Goal: Task Accomplishment & Management: Manage account settings

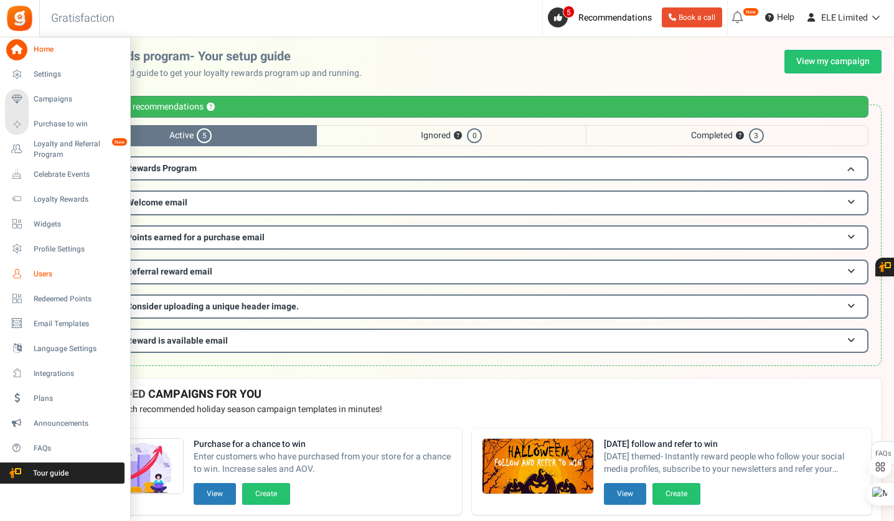
click at [40, 274] on span "Users" at bounding box center [77, 274] width 87 height 11
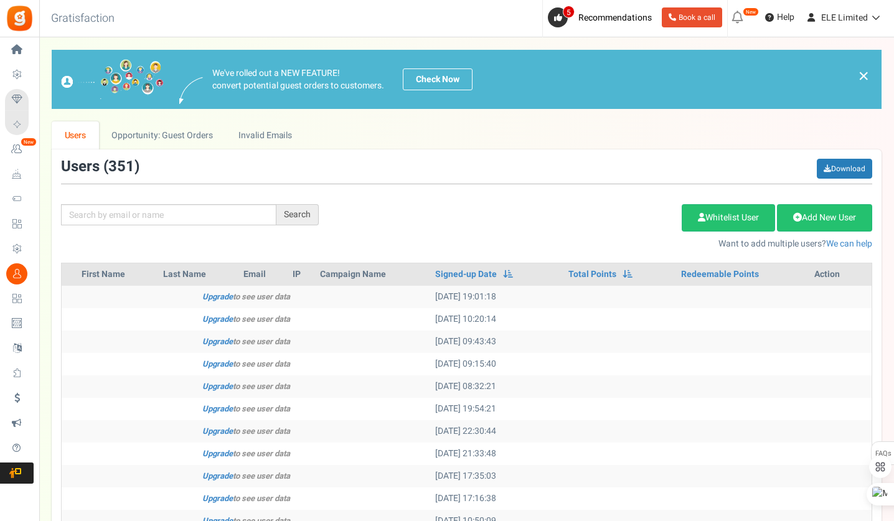
click at [153, 202] on div "Search Add Etsy Order Delete Selected Users Import Users Spam Protection Subtra…" at bounding box center [467, 204] width 830 height 91
click at [152, 206] on input "text" at bounding box center [168, 214] width 215 height 21
paste input "[EMAIL_ADDRESS][DOMAIN_NAME]"
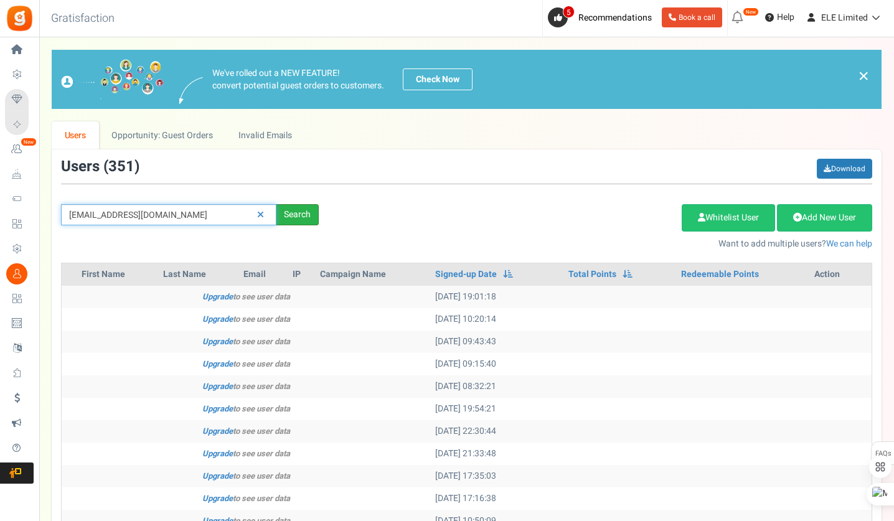
type input "[EMAIL_ADDRESS][DOMAIN_NAME]"
click at [295, 206] on div "Search" at bounding box center [297, 214] width 42 height 21
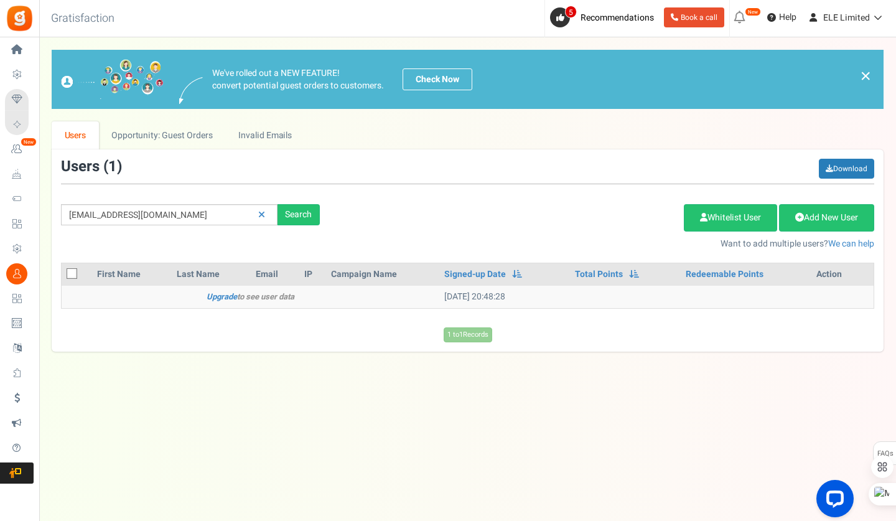
click at [164, 296] on td "Upgrade to see user data" at bounding box center [251, 297] width 378 height 22
click at [151, 297] on td "Upgrade to see user data" at bounding box center [251, 297] width 378 height 22
click at [485, 292] on td "[DATE] 20:48:28" at bounding box center [504, 297] width 131 height 22
click at [466, 273] on link "Signed-up Date" at bounding box center [475, 274] width 62 height 12
click at [137, 298] on td "Upgrade to see user data" at bounding box center [247, 297] width 370 height 22
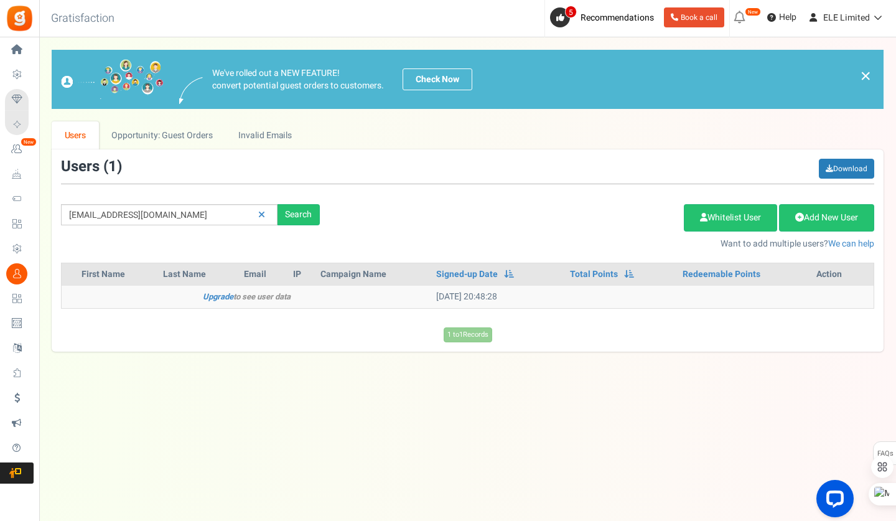
click at [103, 275] on th "First Name" at bounding box center [118, 274] width 82 height 22
click at [178, 294] on td "Upgrade to see user data" at bounding box center [247, 297] width 370 height 22
click at [138, 302] on td "Upgrade to see user data" at bounding box center [247, 297] width 370 height 22
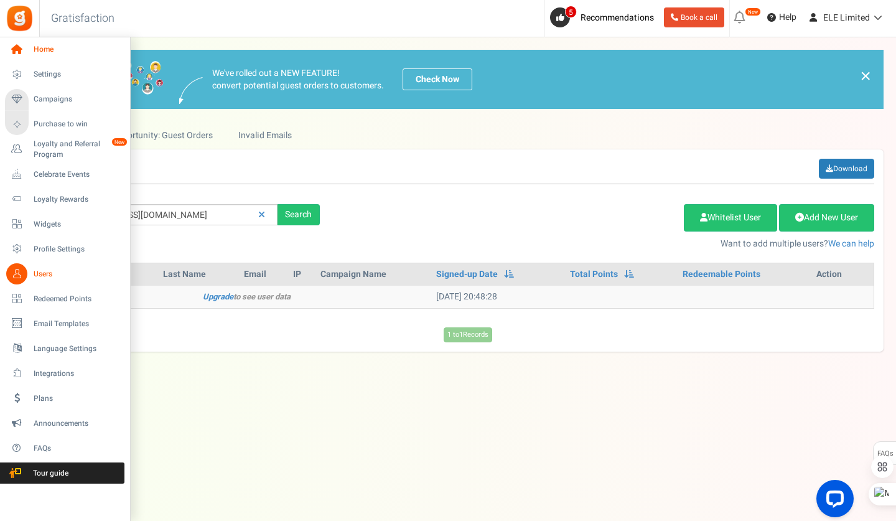
click at [40, 53] on span "Home" at bounding box center [77, 49] width 87 height 11
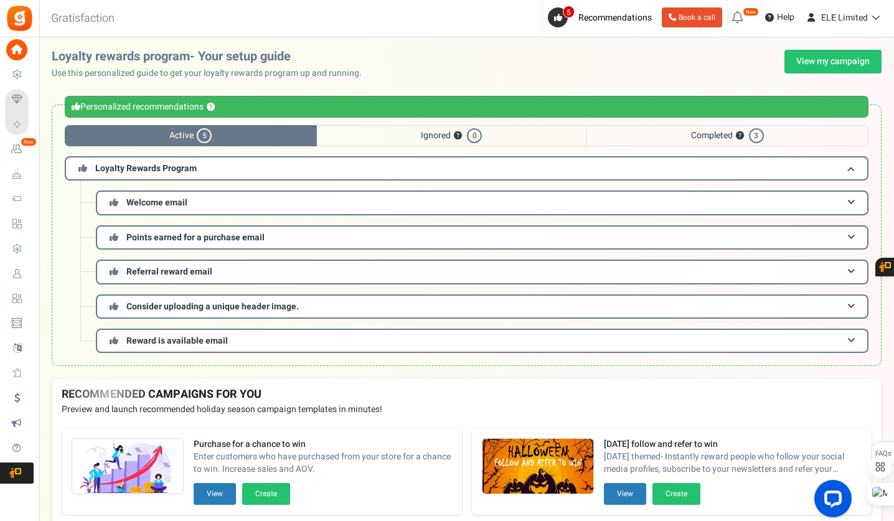
scroll to position [161, 0]
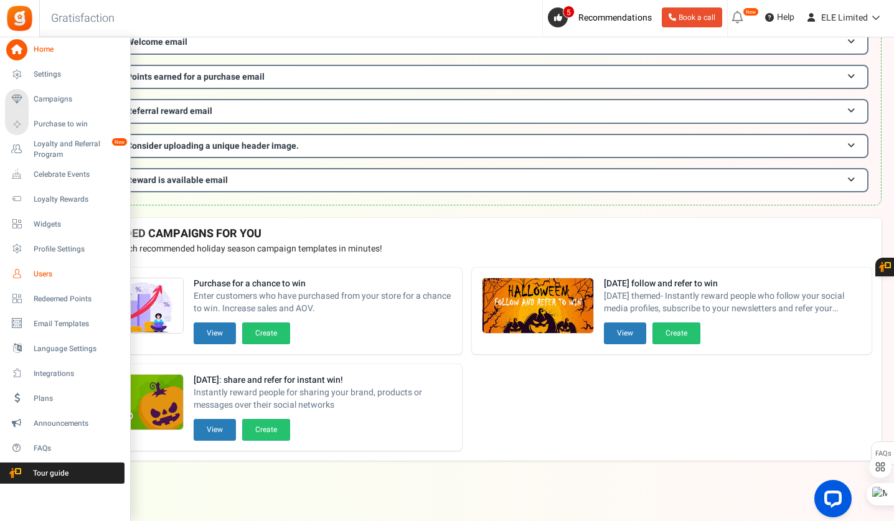
click at [51, 273] on span "Users" at bounding box center [77, 274] width 87 height 11
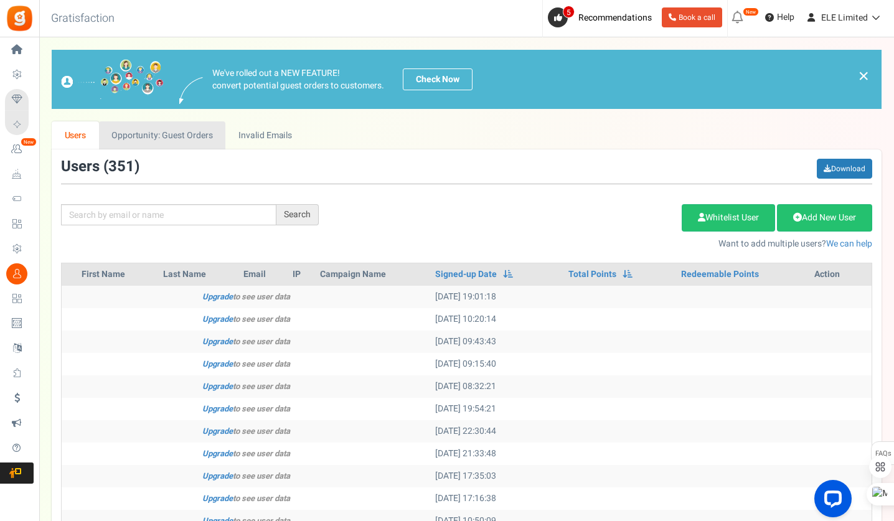
click at [171, 140] on link "Opportunity: Guest Orders" at bounding box center [162, 135] width 126 height 28
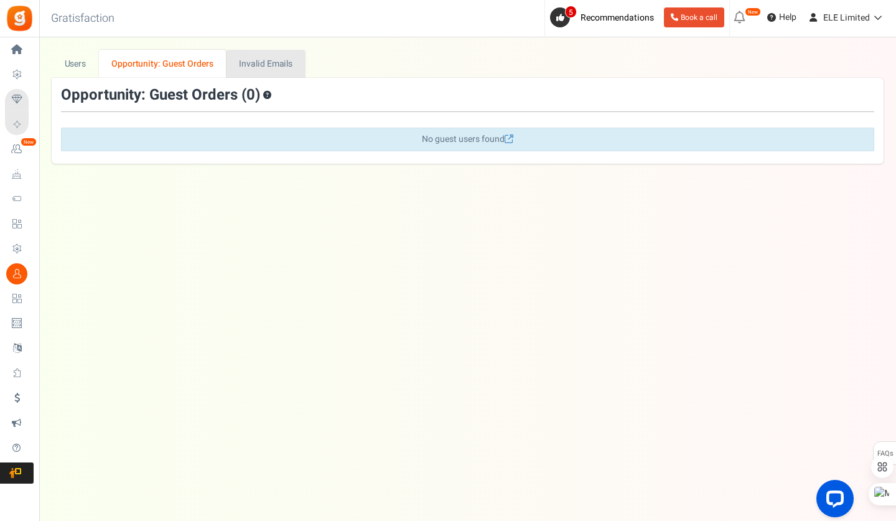
click at [256, 70] on link "Invalid Emails" at bounding box center [266, 64] width 79 height 28
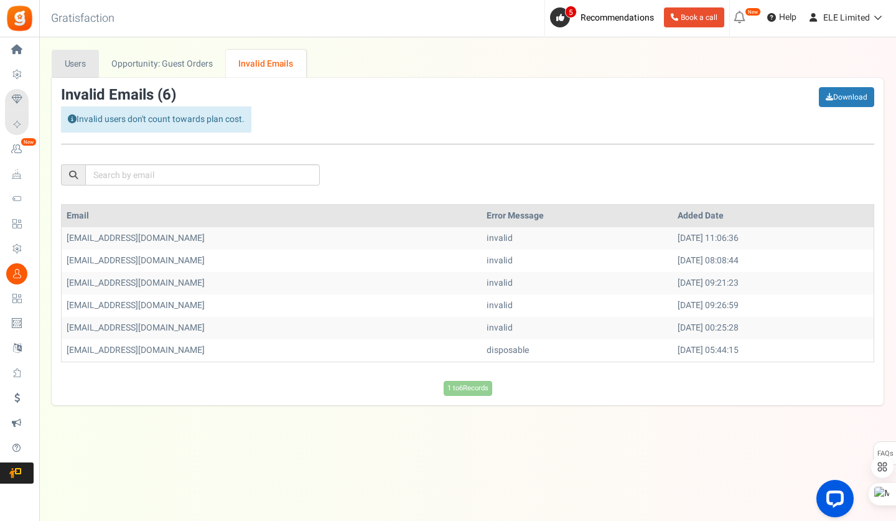
click at [89, 75] on link "Users" at bounding box center [75, 64] width 47 height 28
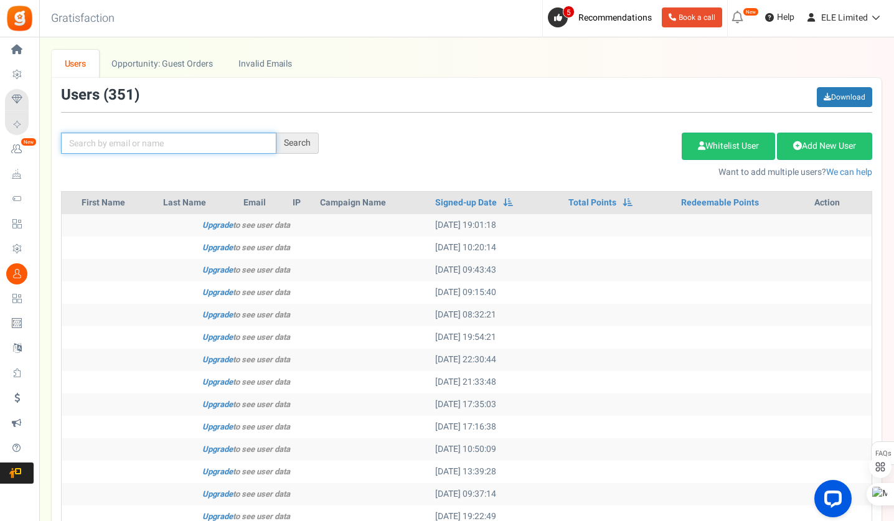
click at [143, 152] on input "text" at bounding box center [168, 143] width 215 height 21
paste input "[EMAIL_ADDRESS][DOMAIN_NAME]"
type input "[EMAIL_ADDRESS][DOMAIN_NAME]"
click at [306, 130] on div "satarravarner1@icloud.com Search Add Etsy Order Delete Selected Users Import Us…" at bounding box center [467, 132] width 830 height 91
click at [295, 146] on div "Search" at bounding box center [297, 143] width 42 height 21
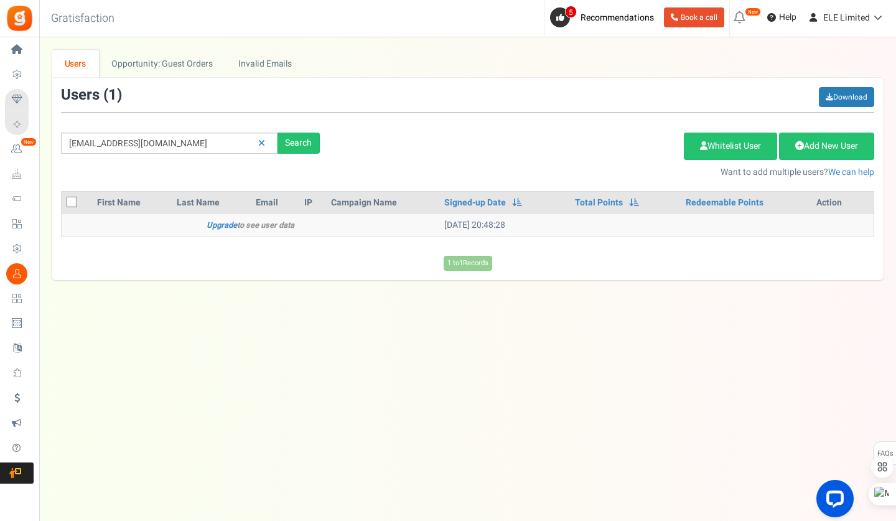
click at [462, 221] on td "[DATE] 20:48:28" at bounding box center [504, 225] width 131 height 22
click at [219, 223] on link "Upgrade" at bounding box center [222, 225] width 30 height 12
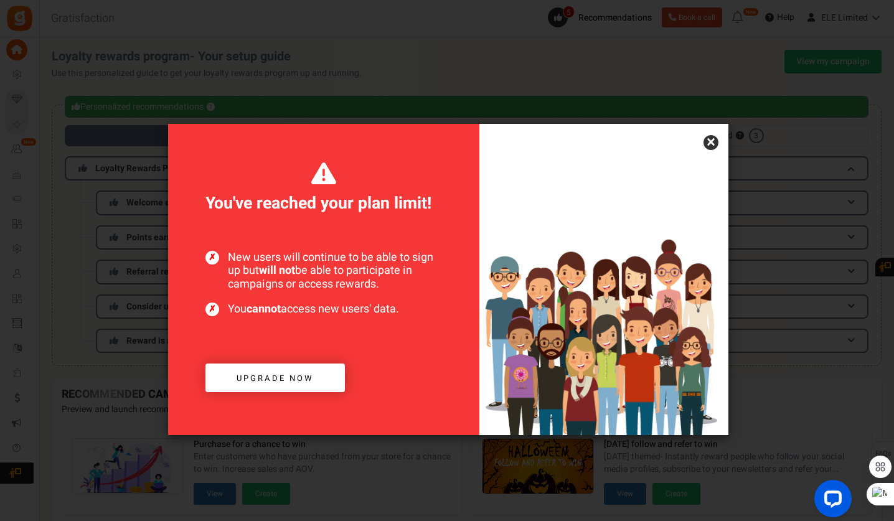
click at [713, 146] on link "×" at bounding box center [710, 142] width 15 height 15
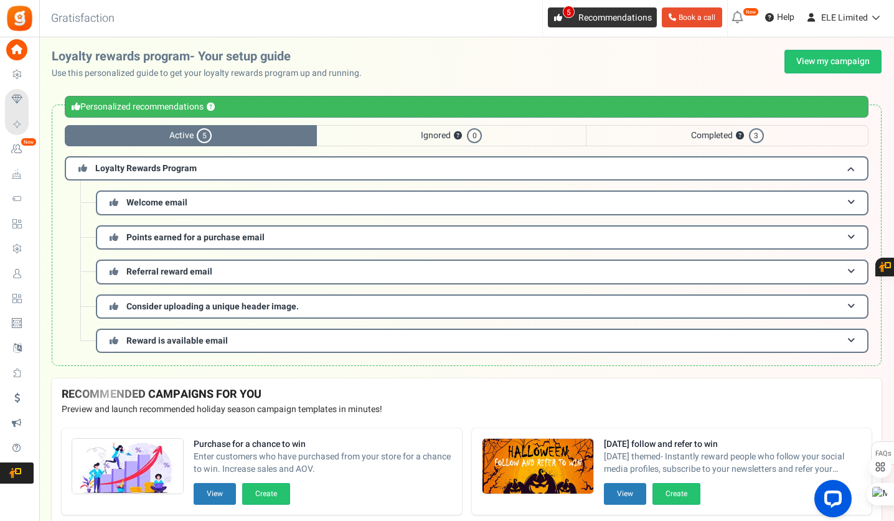
click at [576, 16] on link "5 Recommendations" at bounding box center [602, 17] width 109 height 20
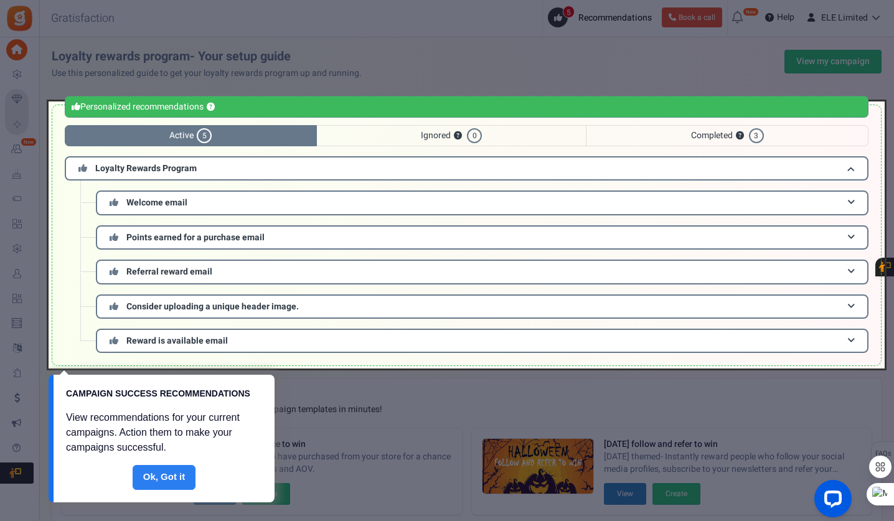
click at [161, 474] on link "Done" at bounding box center [164, 477] width 63 height 25
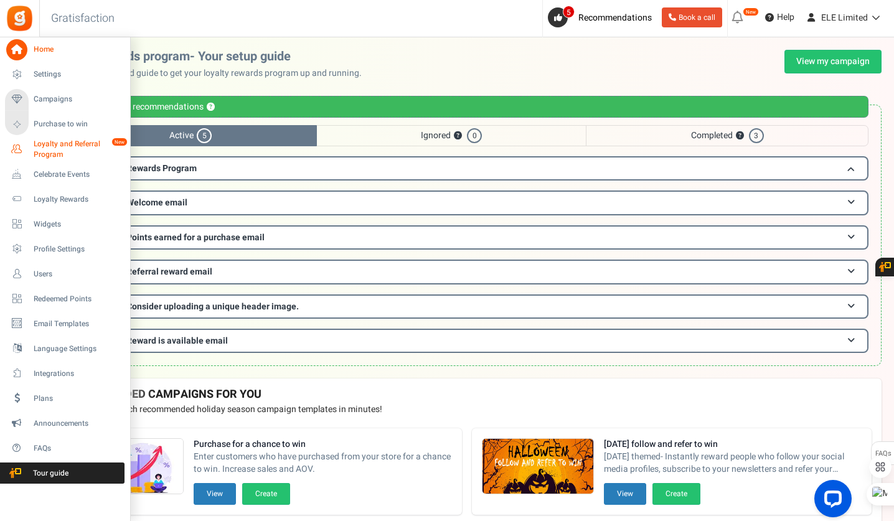
click at [46, 150] on span "Loyalty and Referral Program" at bounding box center [79, 149] width 91 height 21
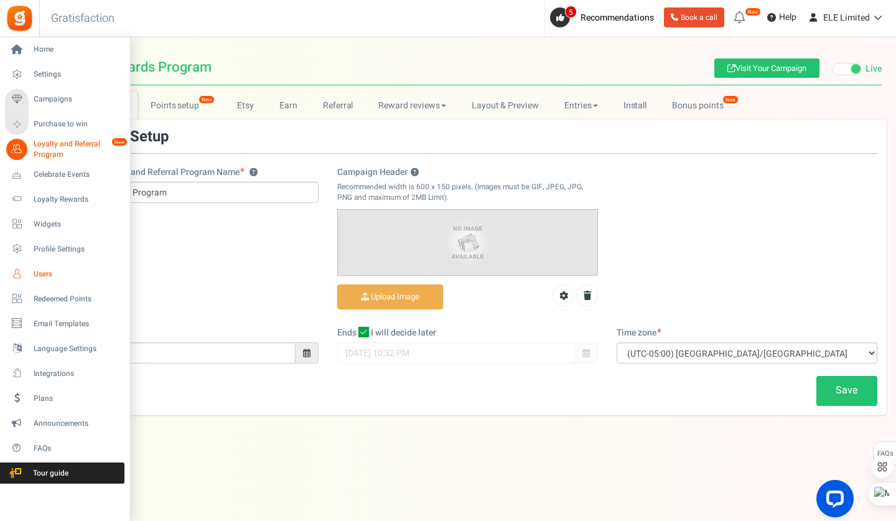
click at [53, 273] on span "Users" at bounding box center [77, 274] width 87 height 11
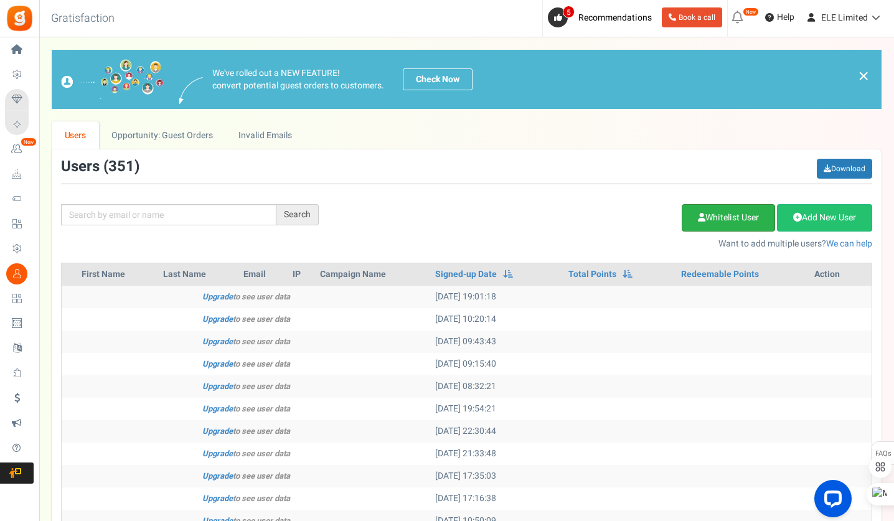
click at [698, 217] on icon at bounding box center [701, 217] width 7 height 9
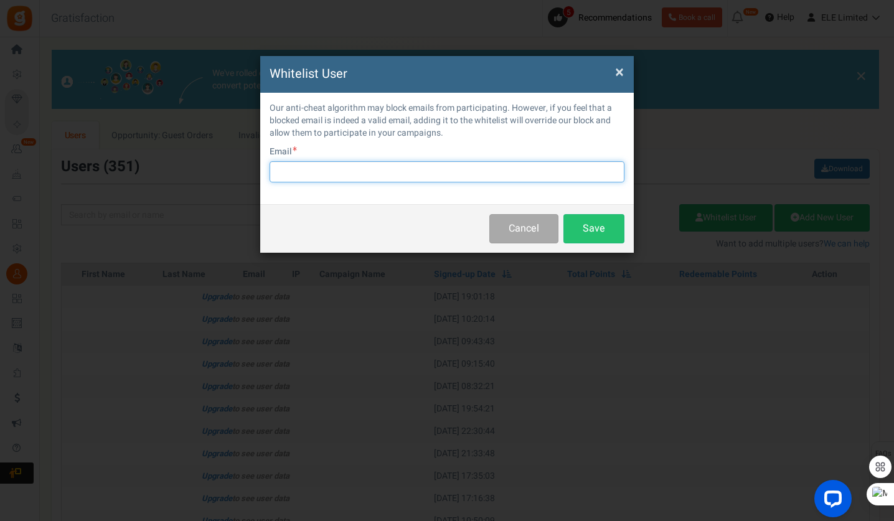
click at [385, 168] on input "text" at bounding box center [446, 171] width 355 height 21
paste input "[EMAIL_ADDRESS][DOMAIN_NAME]"
type input "[EMAIL_ADDRESS][DOMAIN_NAME]"
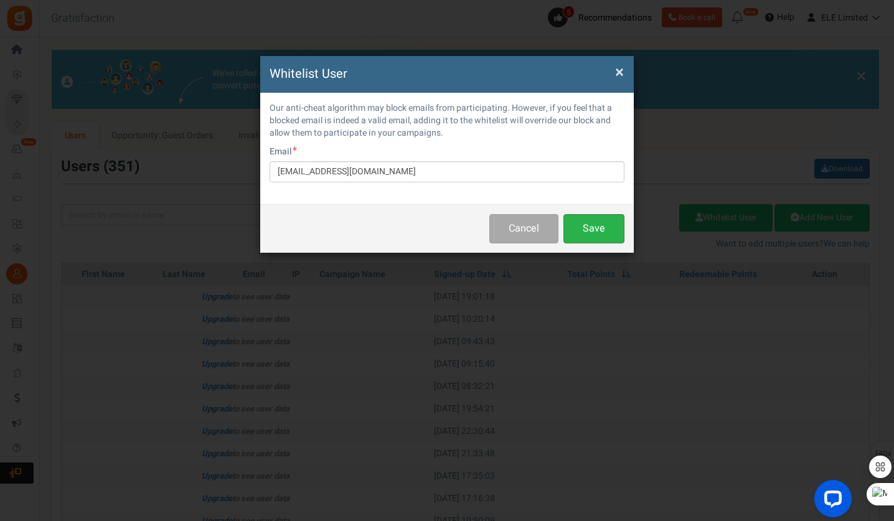
click at [582, 231] on button "Save" at bounding box center [593, 228] width 61 height 29
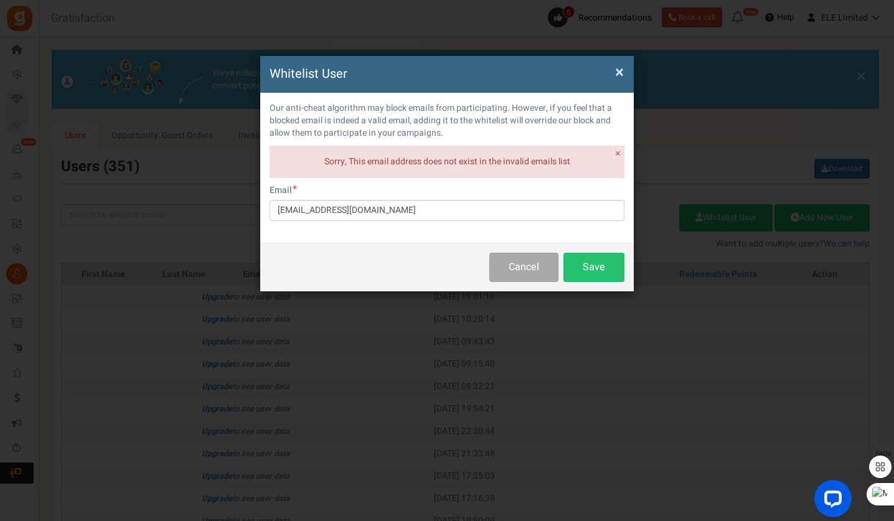
click at [618, 153] on span "×" at bounding box center [618, 154] width 6 height 16
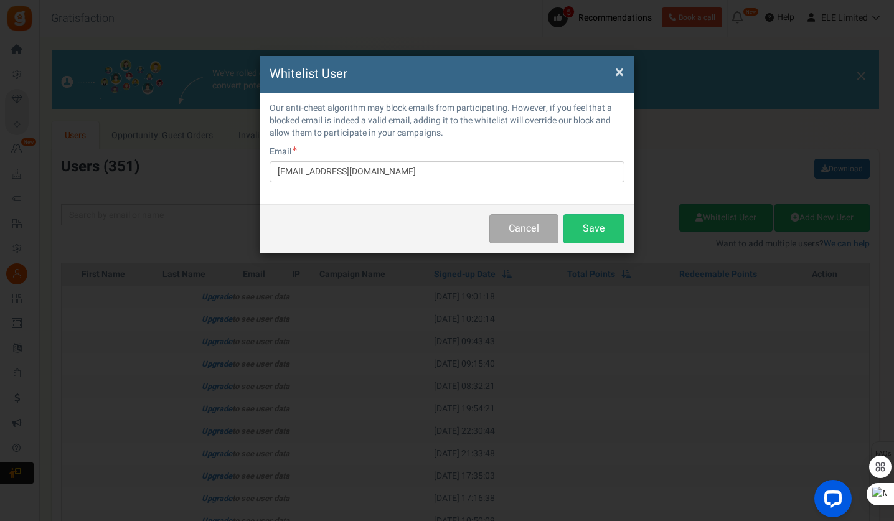
click at [621, 70] on span "×" at bounding box center [619, 72] width 9 height 24
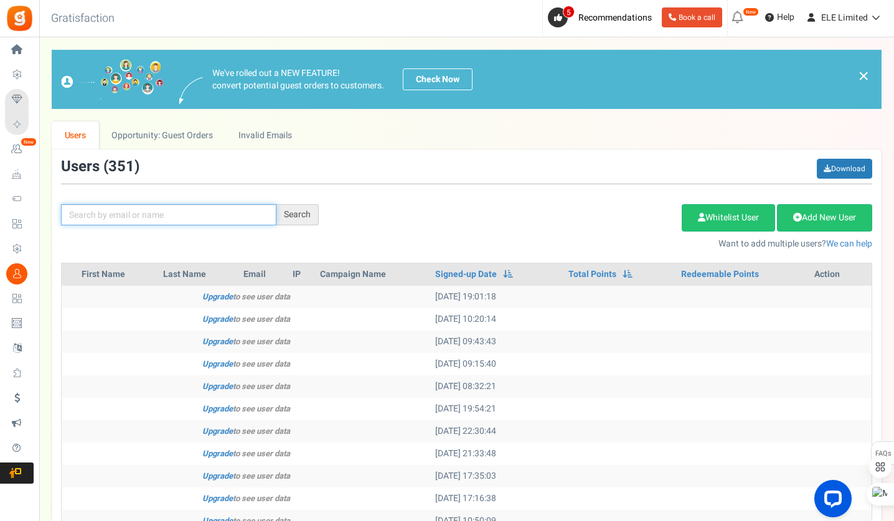
click at [162, 207] on input "text" at bounding box center [168, 214] width 215 height 21
paste input "[EMAIL_ADDRESS][DOMAIN_NAME]"
type input "[EMAIL_ADDRESS][DOMAIN_NAME]"
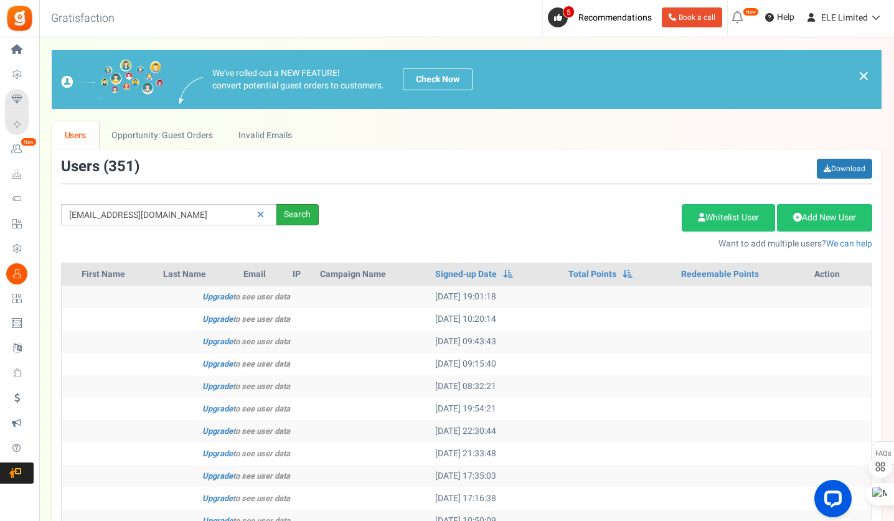
click at [306, 213] on div "Search" at bounding box center [297, 214] width 42 height 21
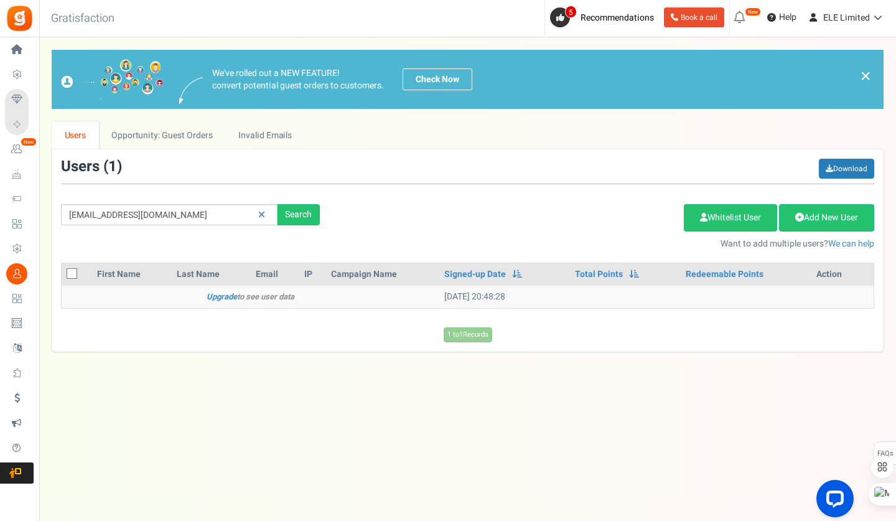
click at [462, 306] on td "[DATE] 20:48:28" at bounding box center [504, 297] width 131 height 22
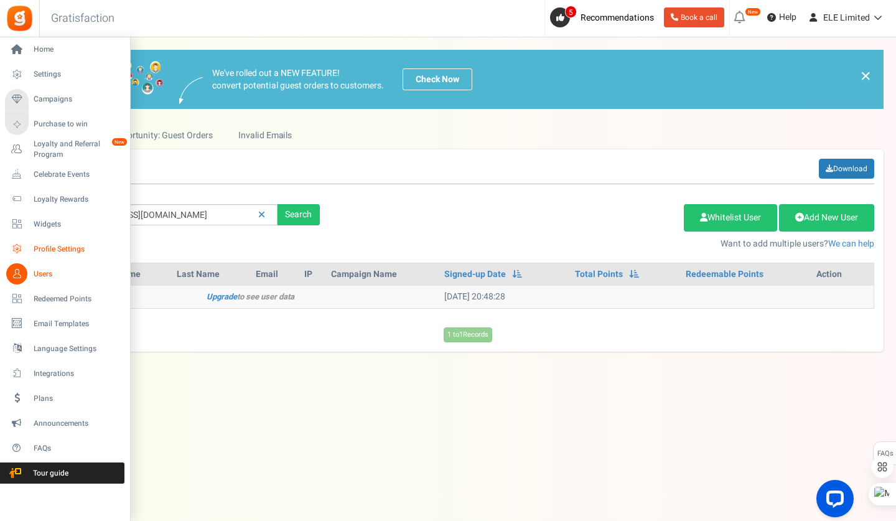
click at [49, 254] on span "Profile Settings" at bounding box center [77, 249] width 87 height 11
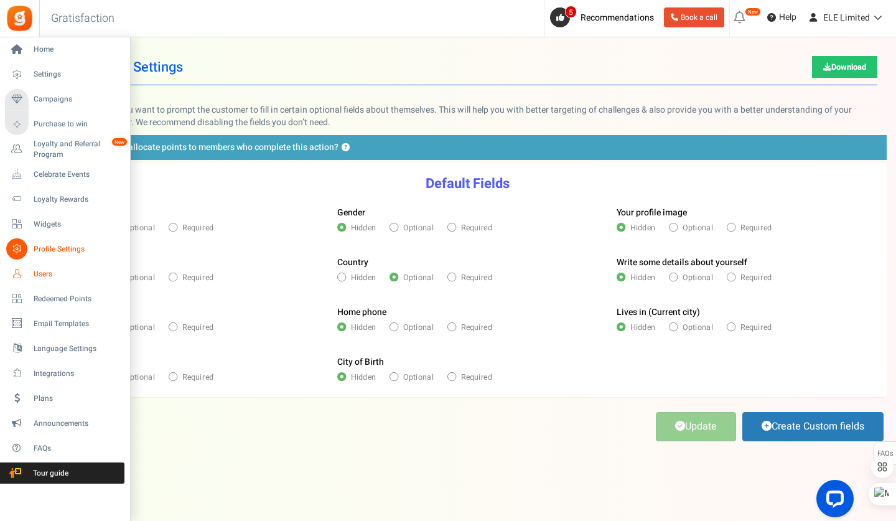
click at [46, 275] on span "Users" at bounding box center [77, 274] width 87 height 11
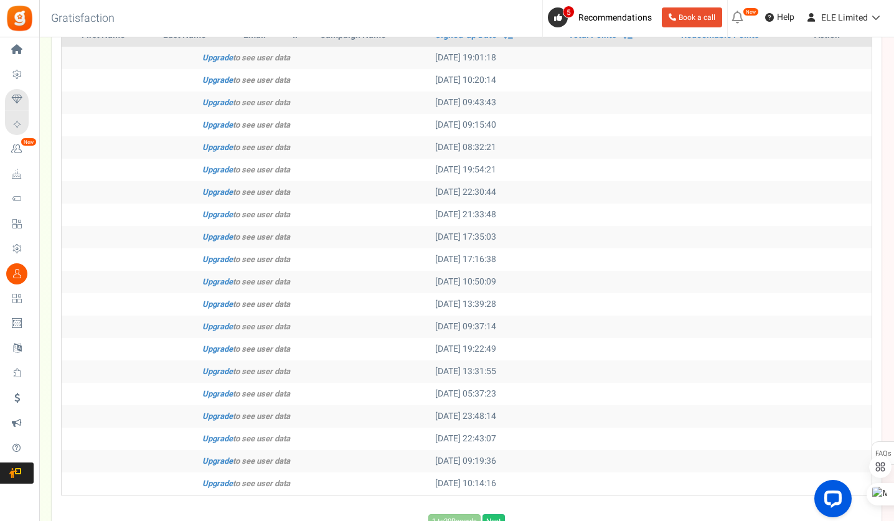
scroll to position [329, 0]
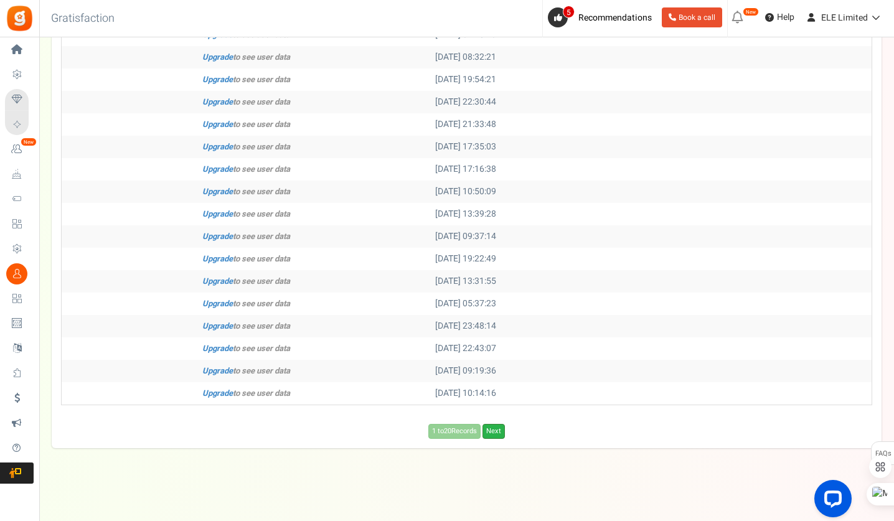
click at [491, 424] on link "Next" at bounding box center [493, 431] width 22 height 15
click at [509, 427] on link "Next" at bounding box center [513, 431] width 22 height 15
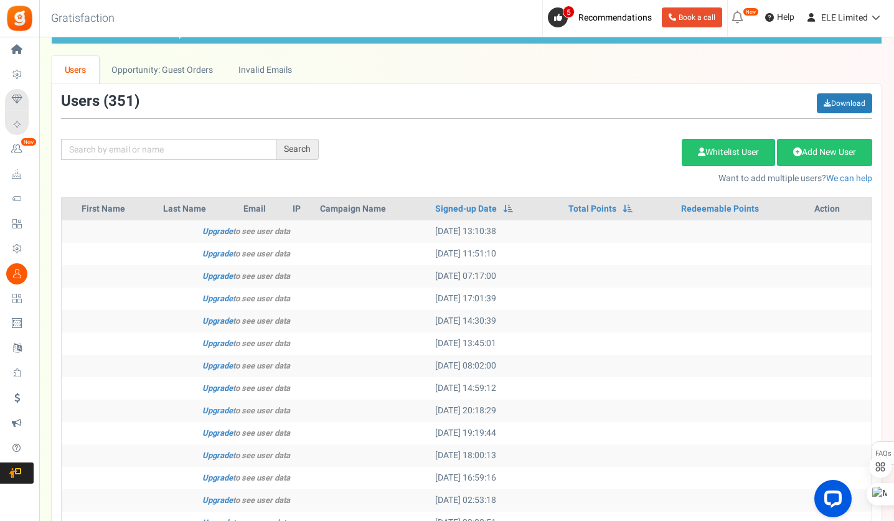
scroll to position [296, 0]
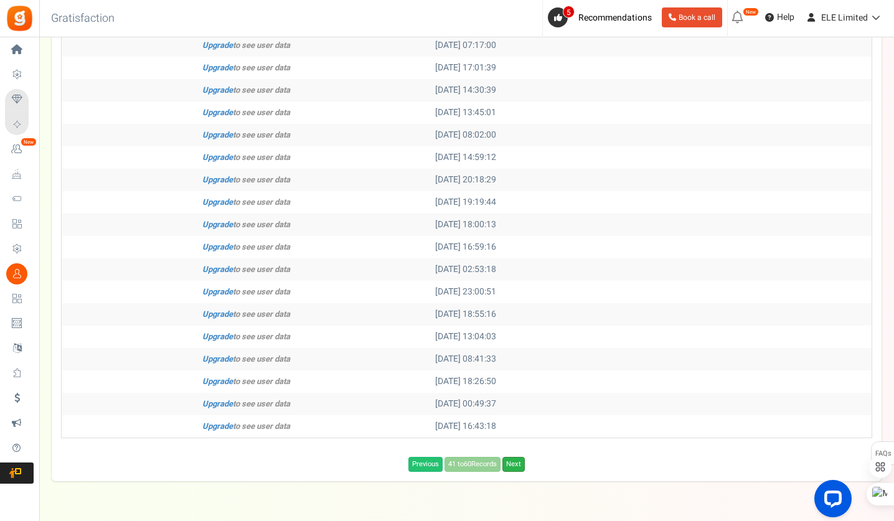
click at [515, 466] on link "Next" at bounding box center [513, 464] width 22 height 15
click at [515, 466] on link "Next" at bounding box center [515, 464] width 22 height 15
click at [515, 466] on link "Next" at bounding box center [517, 464] width 22 height 15
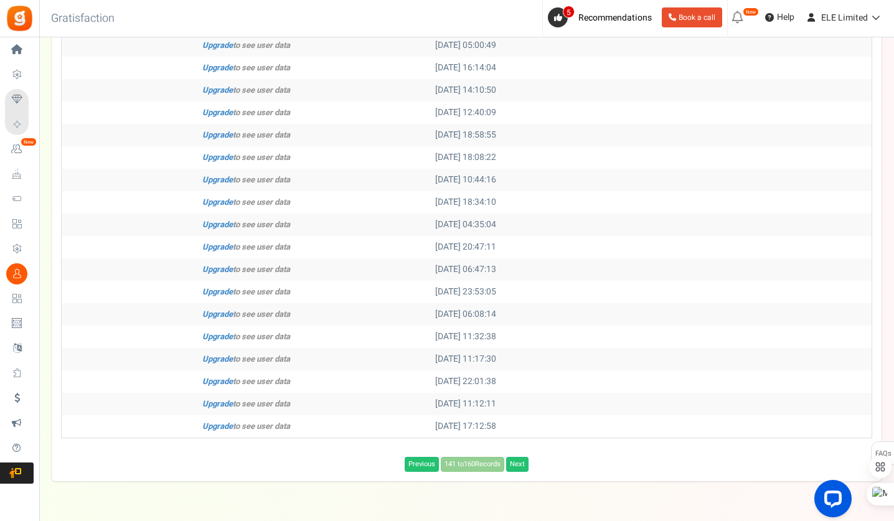
click at [515, 466] on link "Next" at bounding box center [517, 464] width 22 height 15
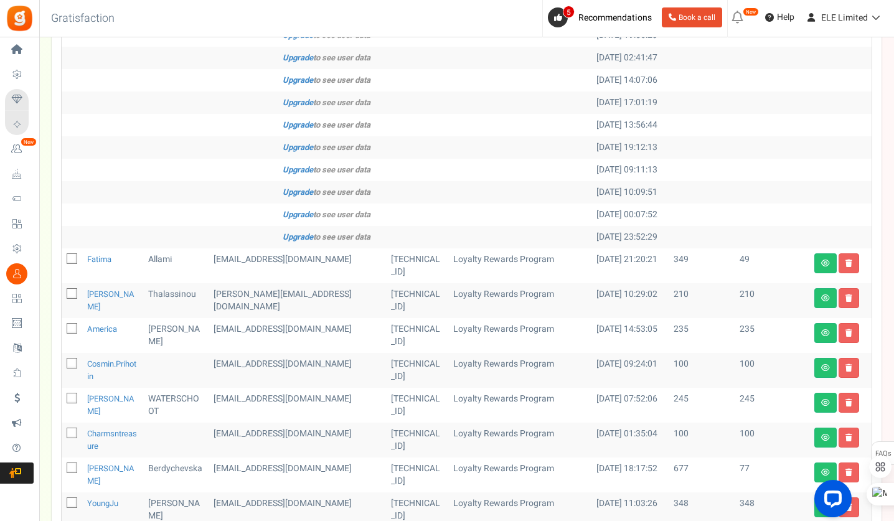
scroll to position [309, 0]
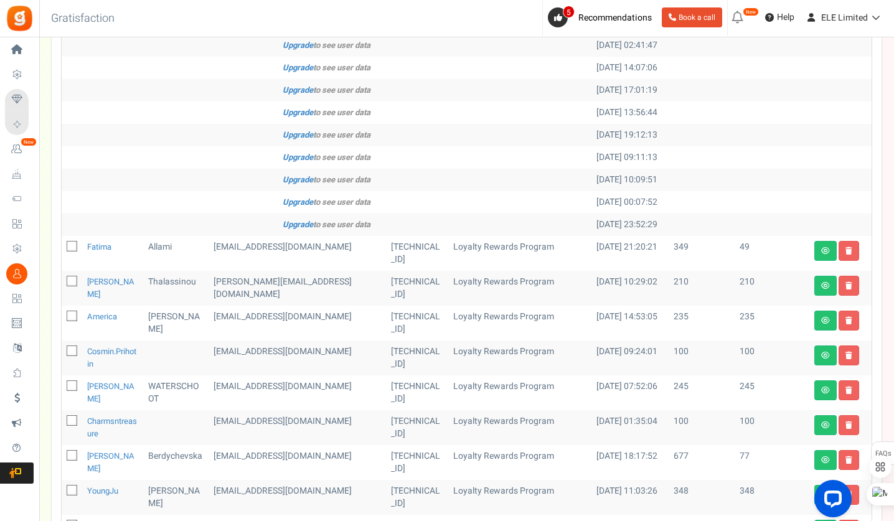
click at [515, 340] on td "Loyalty Rewards Program" at bounding box center [519, 323] width 143 height 35
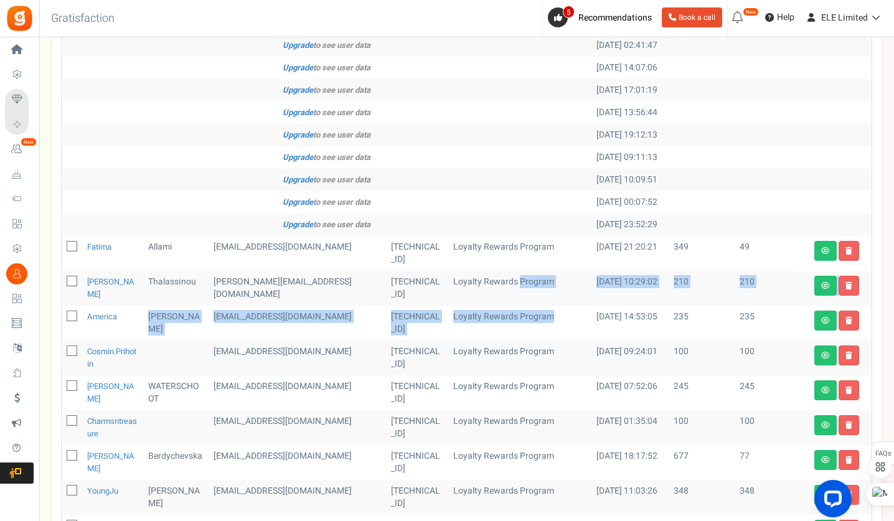
drag, startPoint x: 515, startPoint y: 466, endPoint x: 506, endPoint y: 416, distance: 50.7
click at [506, 416] on tbody "Upgrade to see user data [DATE] 22:23:38 Upgrade to see user data [DATE] 19:56:…" at bounding box center [467, 269] width 810 height 560
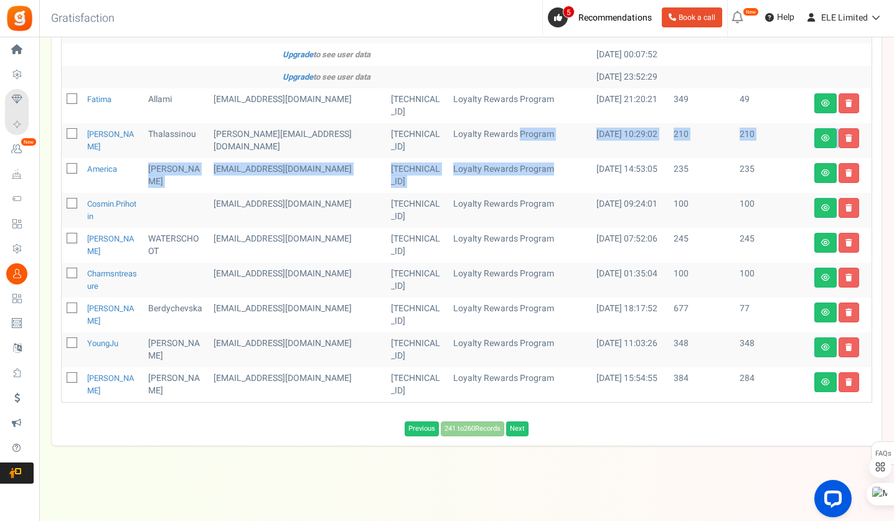
scroll to position [486, 0]
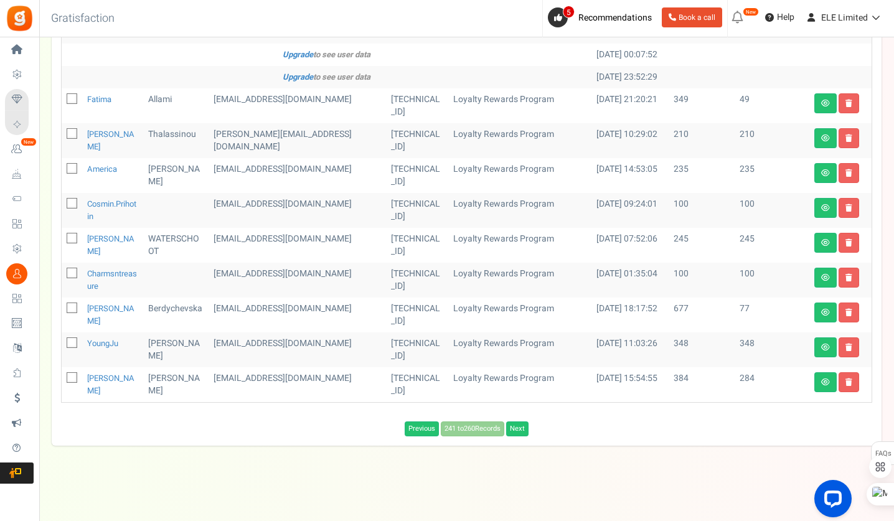
click at [170, 44] on td "Upgrade to see user data" at bounding box center [327, 32] width 530 height 22
click at [515, 436] on link "Next" at bounding box center [517, 428] width 22 height 15
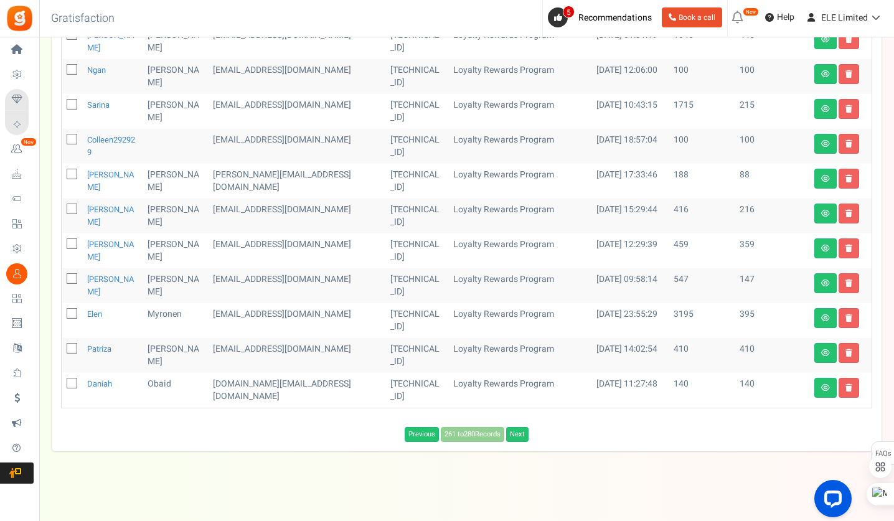
scroll to position [588, 0]
click at [520, 434] on link "Next" at bounding box center [517, 433] width 22 height 15
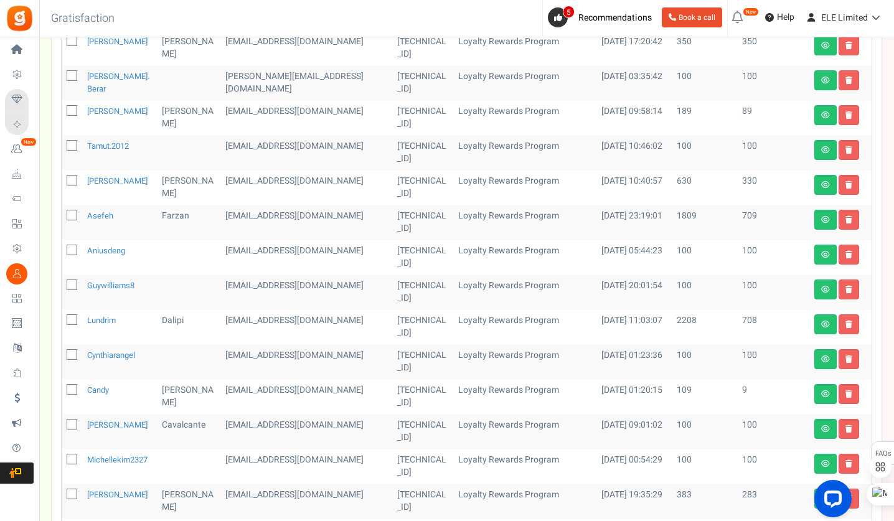
scroll to position [443, 0]
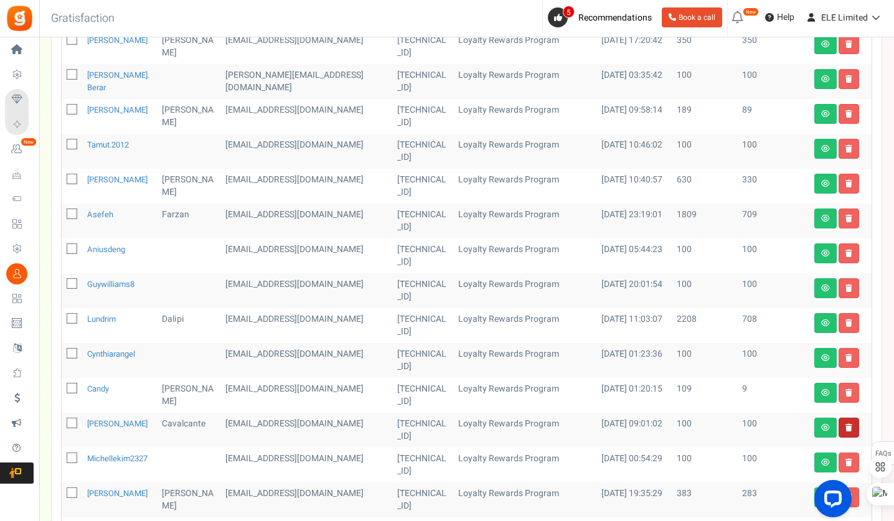
click at [852, 418] on link at bounding box center [848, 428] width 21 height 20
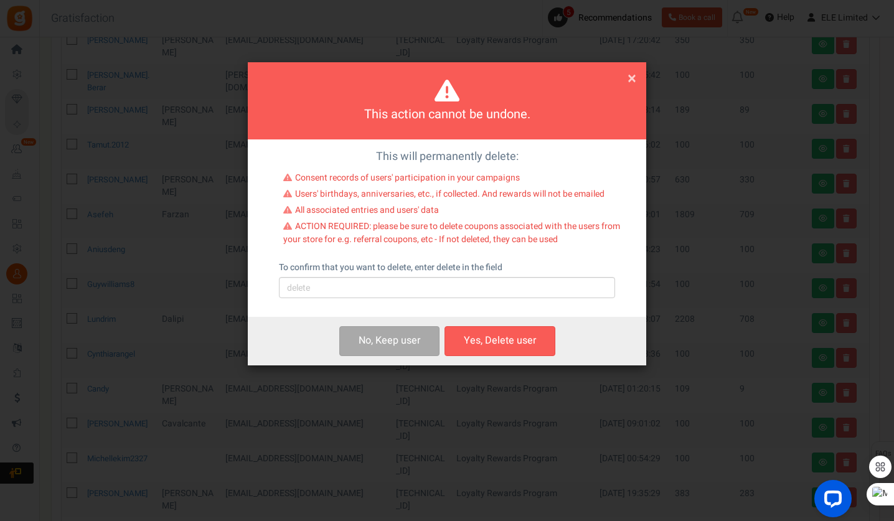
click at [634, 83] on span "×" at bounding box center [631, 79] width 9 height 24
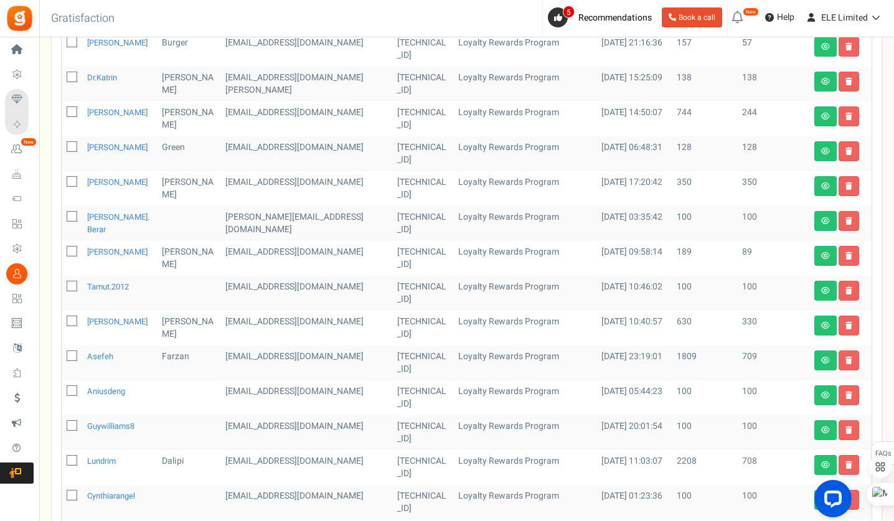
scroll to position [470, 0]
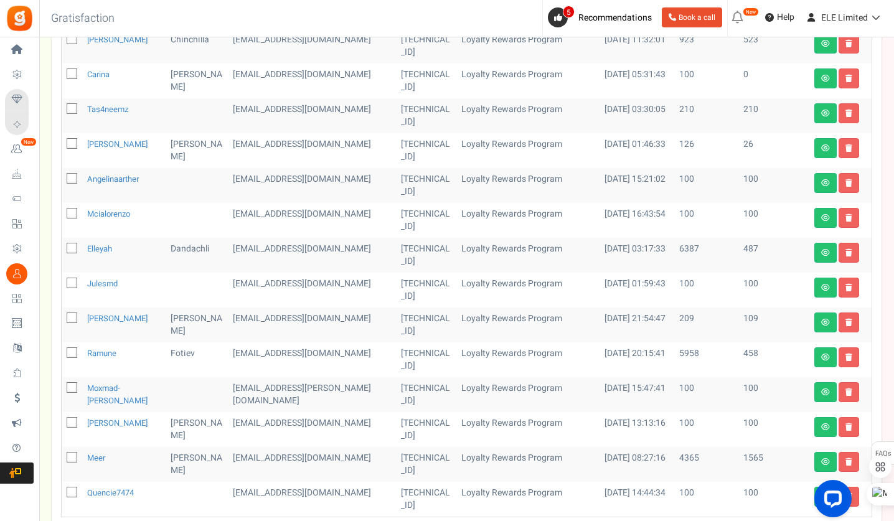
scroll to position [591, 0]
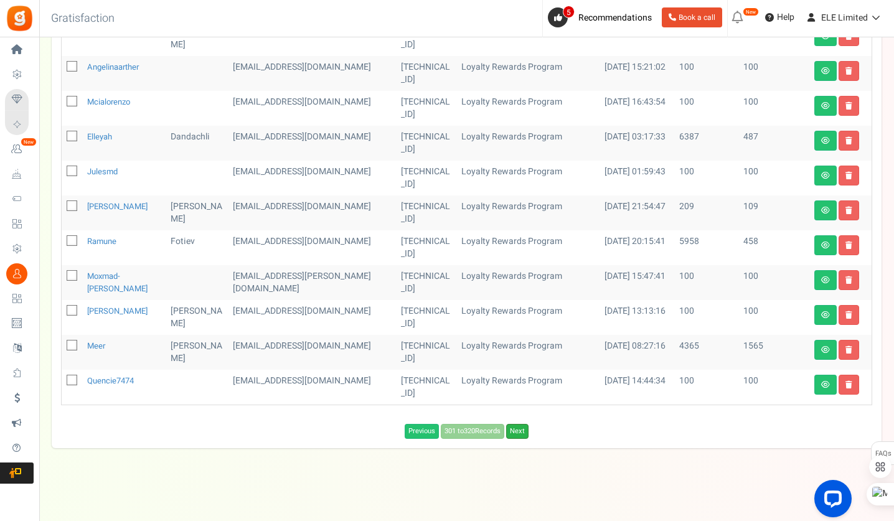
click at [518, 431] on link "Next" at bounding box center [517, 431] width 22 height 15
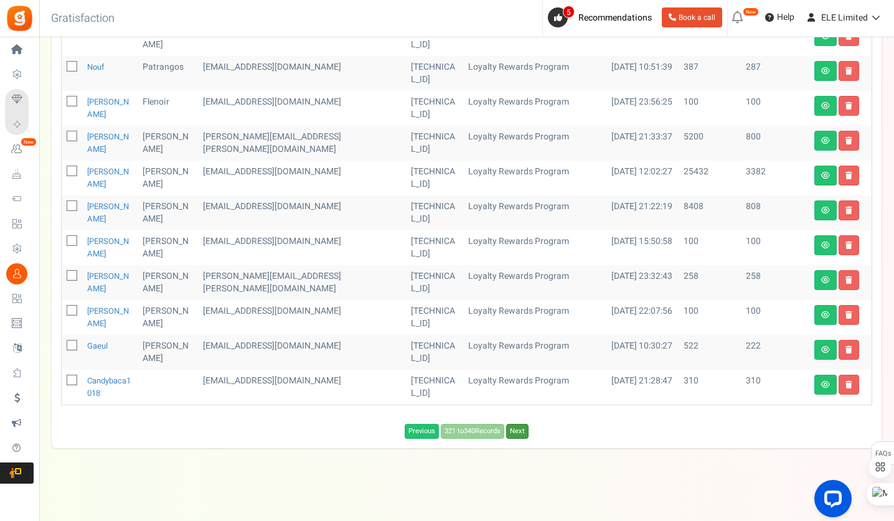
click at [518, 431] on link "Next" at bounding box center [517, 431] width 22 height 15
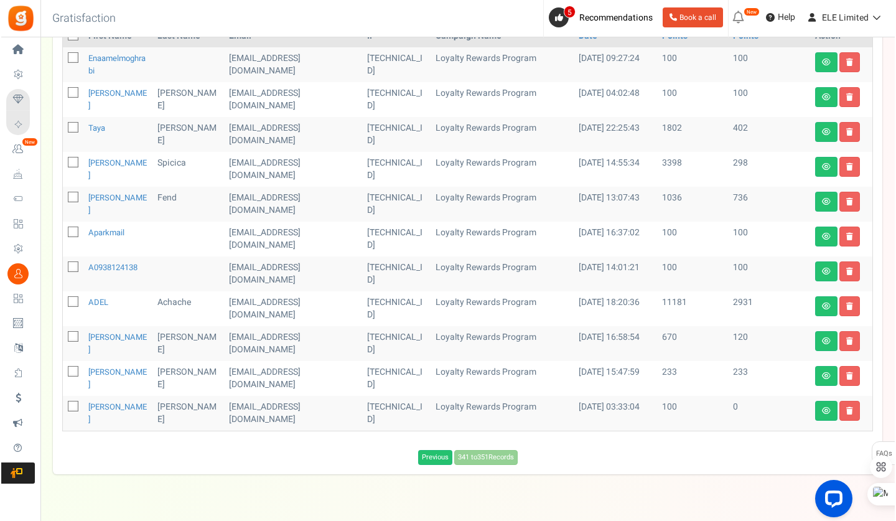
scroll to position [0, 0]
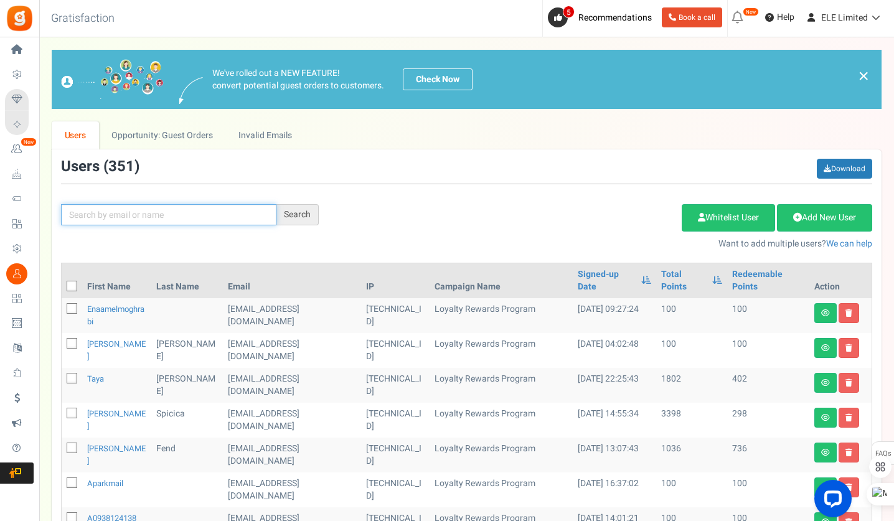
click at [170, 223] on input "text" at bounding box center [168, 214] width 215 height 21
paste input "[EMAIL_ADDRESS][DOMAIN_NAME]"
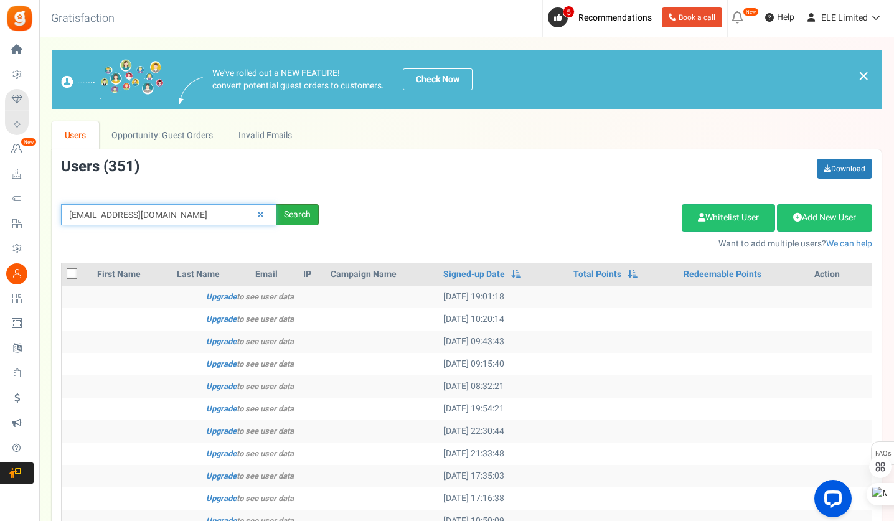
type input "[EMAIL_ADDRESS][DOMAIN_NAME]"
click at [286, 204] on div "Search" at bounding box center [297, 214] width 42 height 21
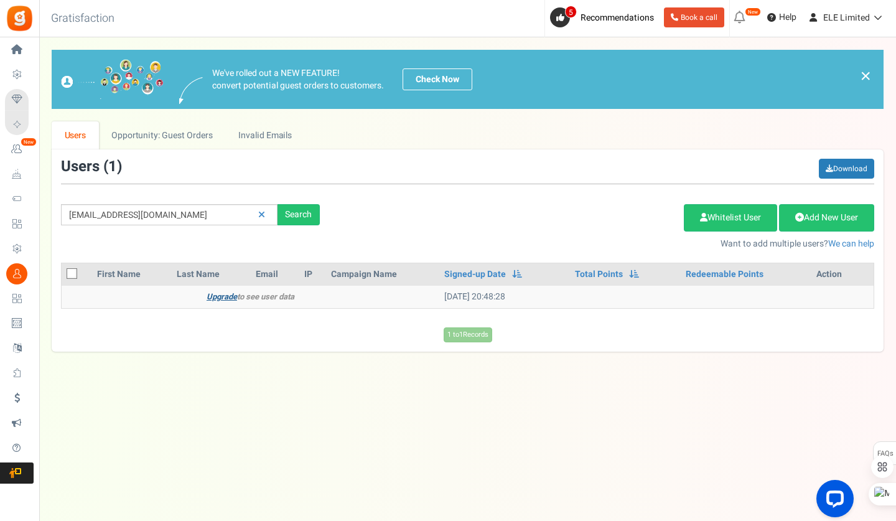
click at [229, 297] on link "Upgrade" at bounding box center [222, 297] width 30 height 12
